Goal: Task Accomplishment & Management: Manage account settings

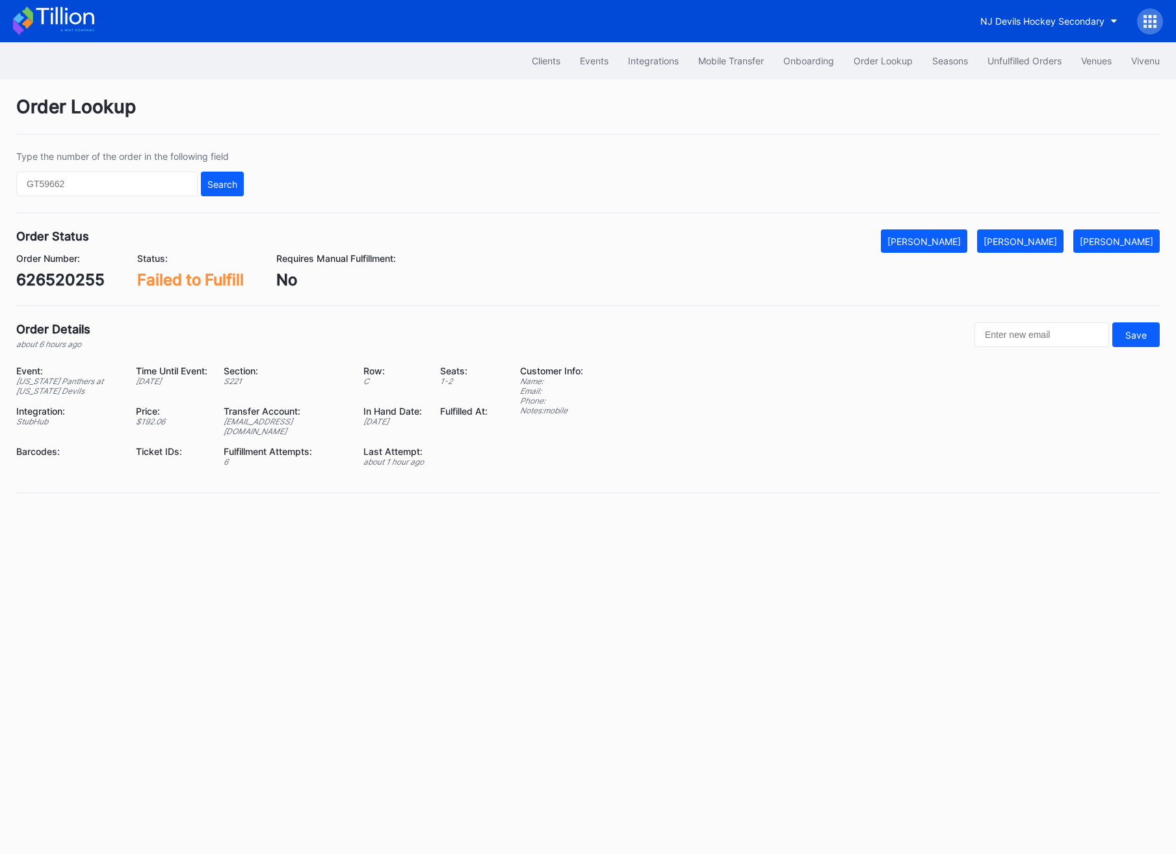
click at [57, 279] on div "626520255" at bounding box center [60, 279] width 88 height 19
copy div "626520255"
click at [1057, 253] on button "[PERSON_NAME]" at bounding box center [1020, 240] width 86 height 23
click at [87, 181] on input "text" at bounding box center [106, 184] width 181 height 25
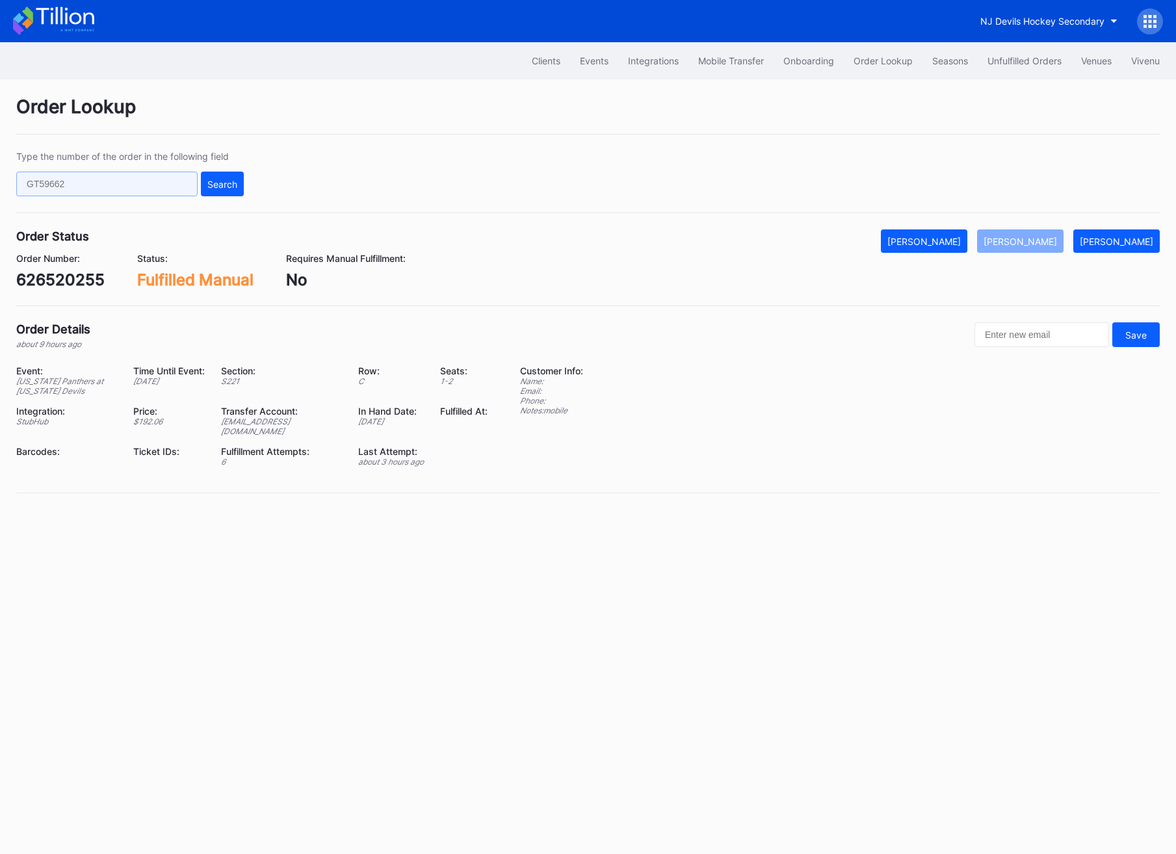
click at [87, 181] on input "text" at bounding box center [106, 184] width 181 height 25
paste input "6UKJDPYDTN"
type input "6UKJDPYDTN"
click at [244, 181] on div "Type the number of the order in the following field 6UKJDPYDTN Search" at bounding box center [587, 182] width 1143 height 62
click at [210, 192] on button "Search" at bounding box center [222, 184] width 43 height 25
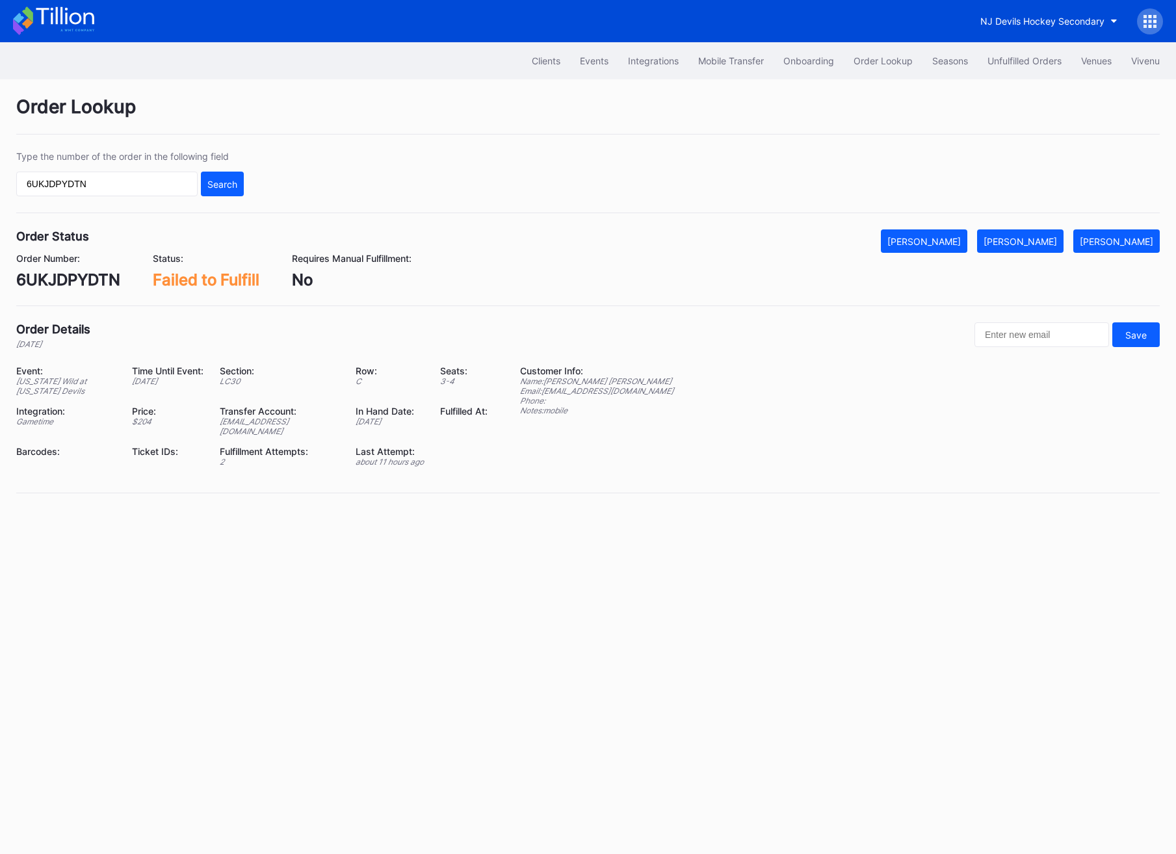
click at [1020, 226] on div "Order Lookup Type the number of the order in the following field 6UKJDPYDTN Sea…" at bounding box center [588, 302] width 1176 height 446
click at [1021, 242] on div "[PERSON_NAME]" at bounding box center [1019, 241] width 73 height 11
click at [992, 75] on div "Clients Events Integrations Mobile Transfer Onboarding Order Lookup Seasons Unf…" at bounding box center [588, 60] width 1176 height 37
click at [992, 68] on button "Unfulfilled Orders" at bounding box center [1024, 61] width 94 height 24
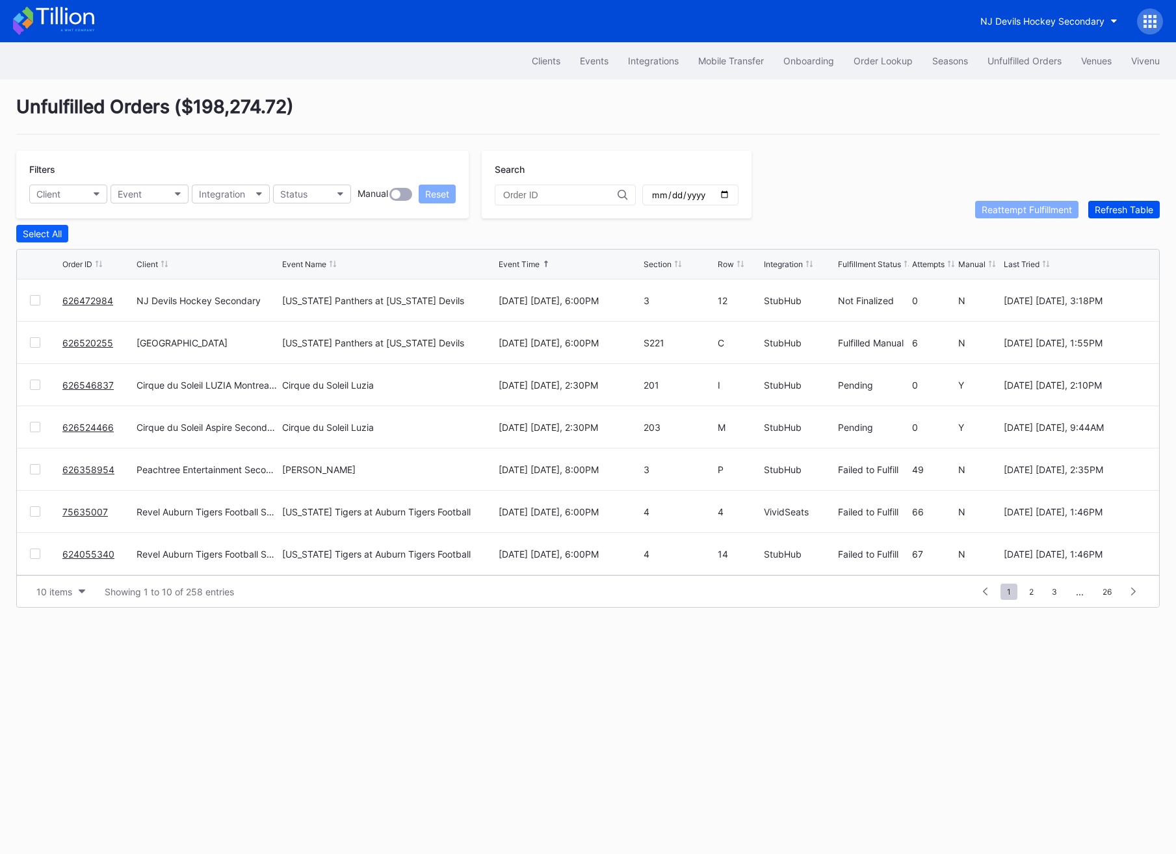
click at [1100, 208] on div "Refresh Table" at bounding box center [1123, 209] width 58 height 11
click at [87, 293] on div "626472984" at bounding box center [97, 300] width 71 height 42
click at [88, 298] on link "626472984" at bounding box center [87, 300] width 51 height 11
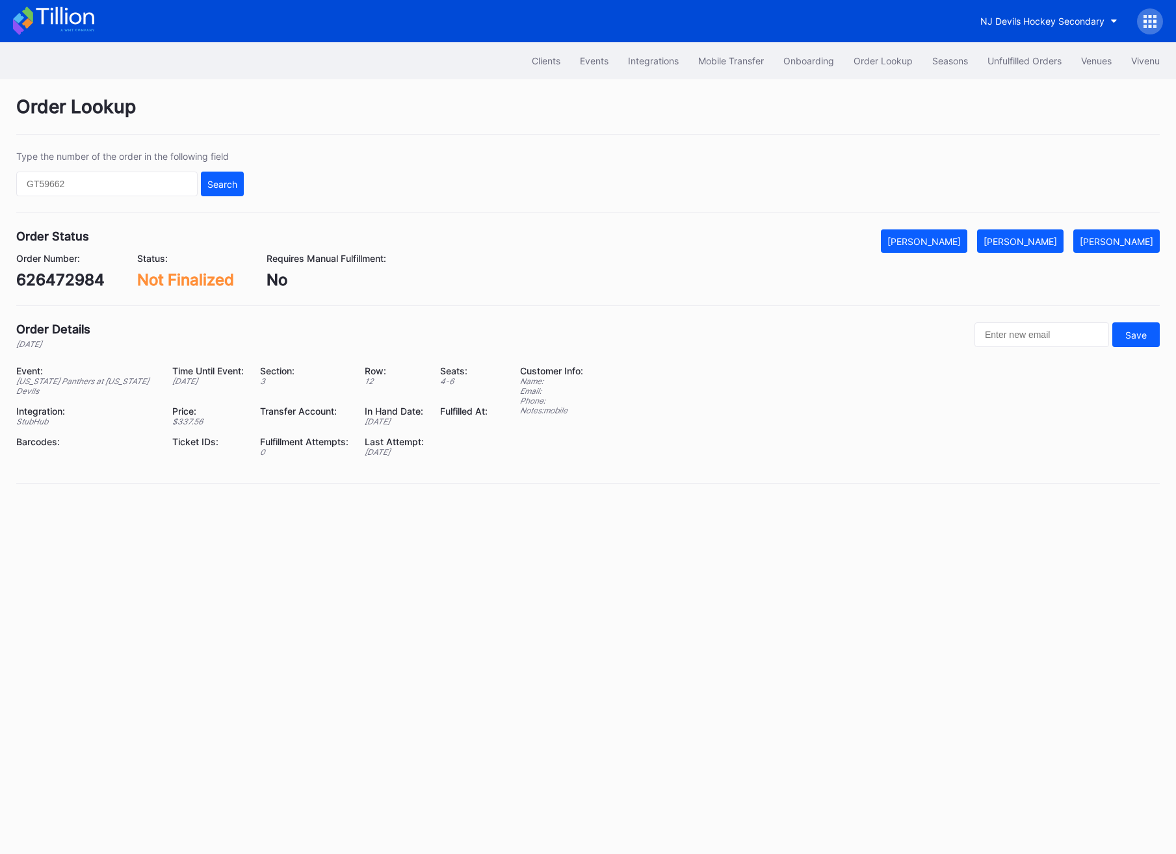
click at [62, 281] on div "626472984" at bounding box center [60, 279] width 88 height 19
copy div "626472984"
click at [1000, 60] on div "Unfulfilled Orders" at bounding box center [1024, 60] width 74 height 11
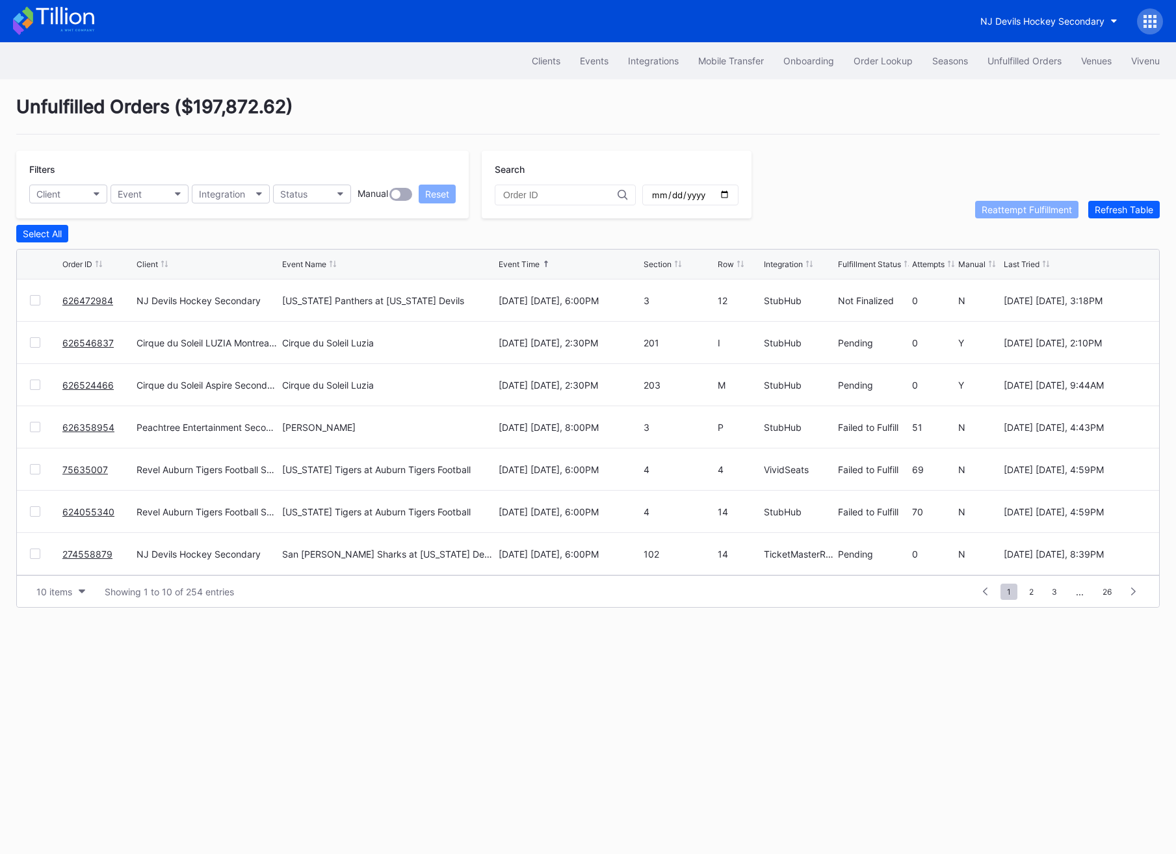
click at [99, 338] on link "626546837" at bounding box center [87, 342] width 51 height 11
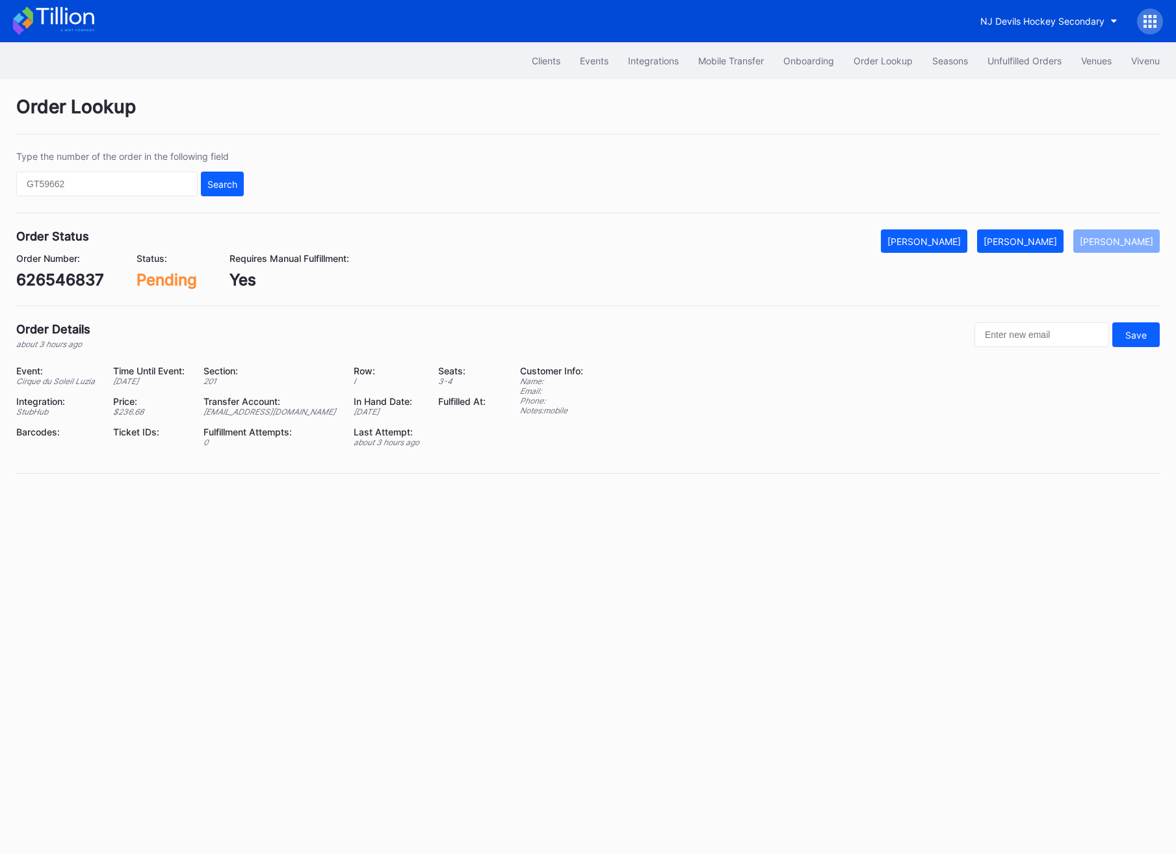
click at [91, 277] on div "626546837" at bounding box center [60, 279] width 88 height 19
copy div "626546837"
click at [1041, 237] on div "[PERSON_NAME]" at bounding box center [1019, 241] width 73 height 11
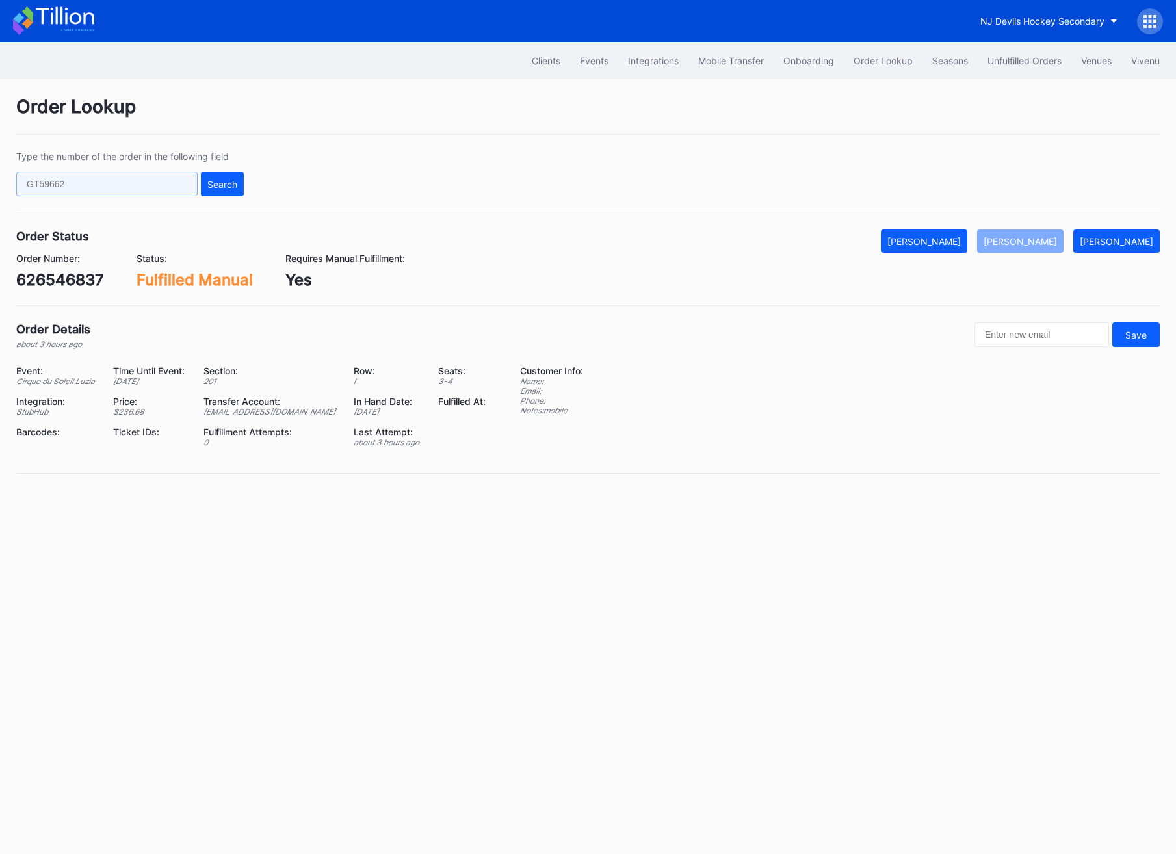
click at [85, 192] on input "text" at bounding box center [106, 184] width 181 height 25
paste input "626524466"
type input "626524466"
click at [228, 172] on button "Search" at bounding box center [222, 184] width 43 height 25
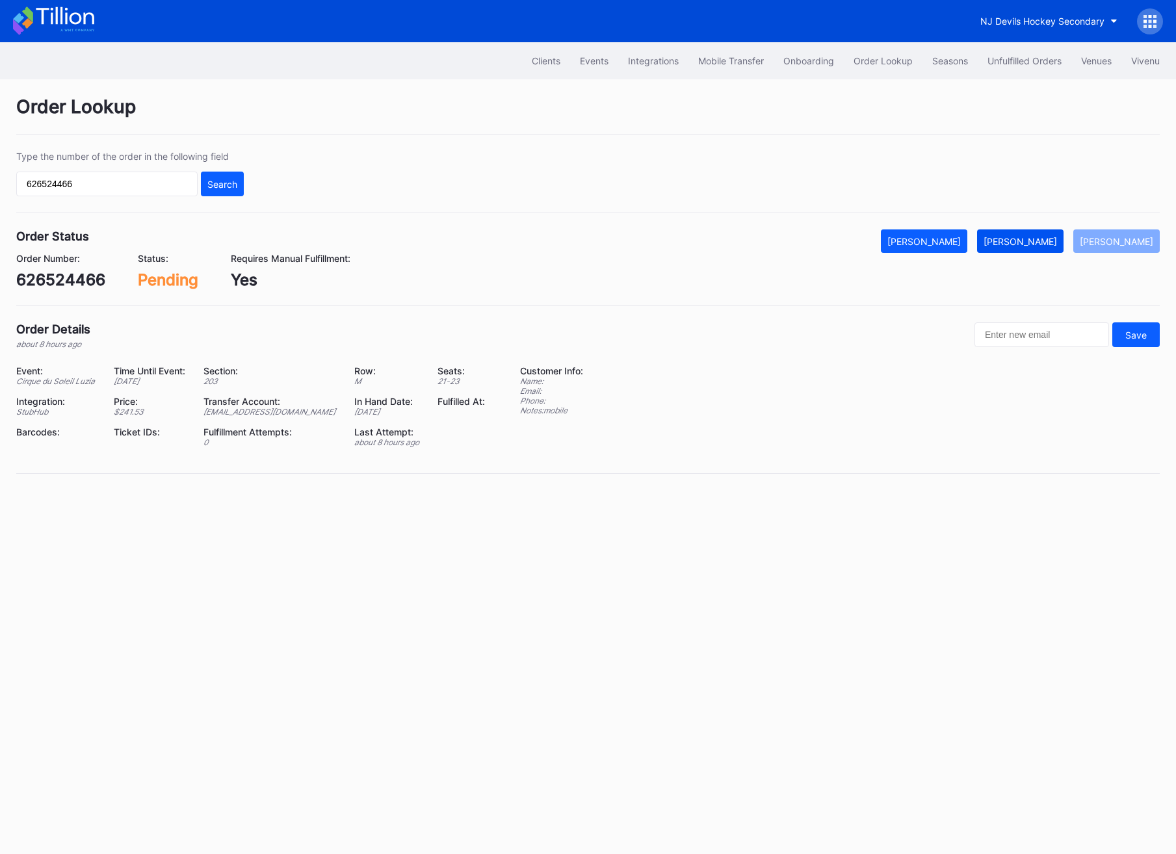
click at [1050, 239] on div "[PERSON_NAME]" at bounding box center [1019, 241] width 73 height 11
click at [1020, 53] on button "Unfulfilled Orders" at bounding box center [1024, 61] width 94 height 24
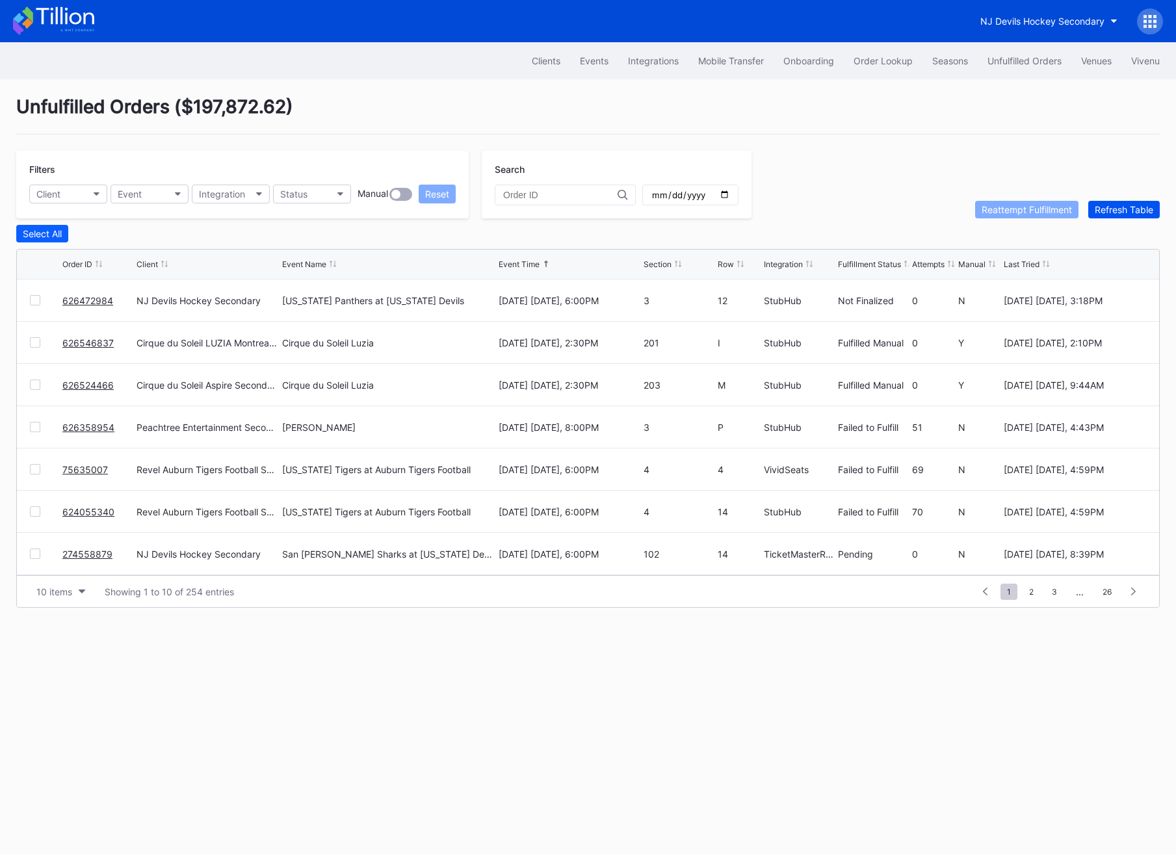
click at [1149, 206] on div "Refresh Table" at bounding box center [1123, 209] width 58 height 11
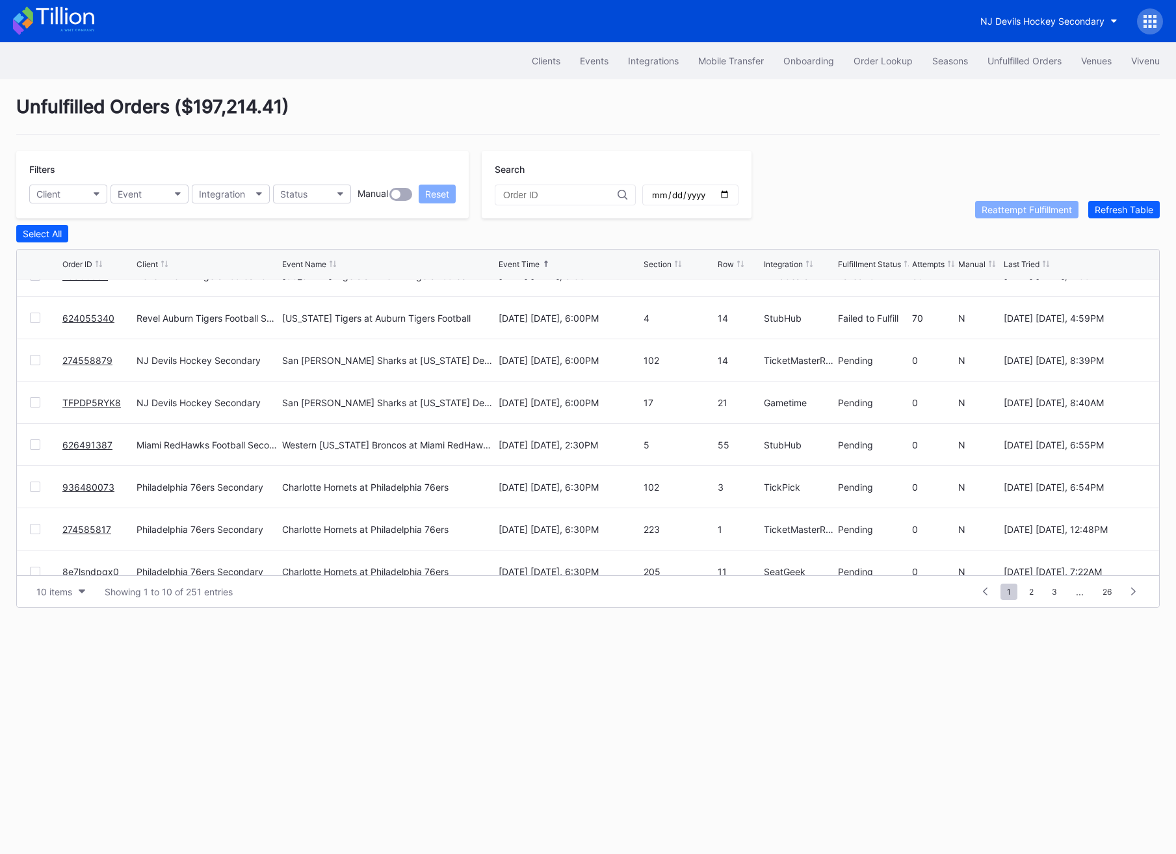
scroll to position [126, 0]
